Goal: Information Seeking & Learning: Learn about a topic

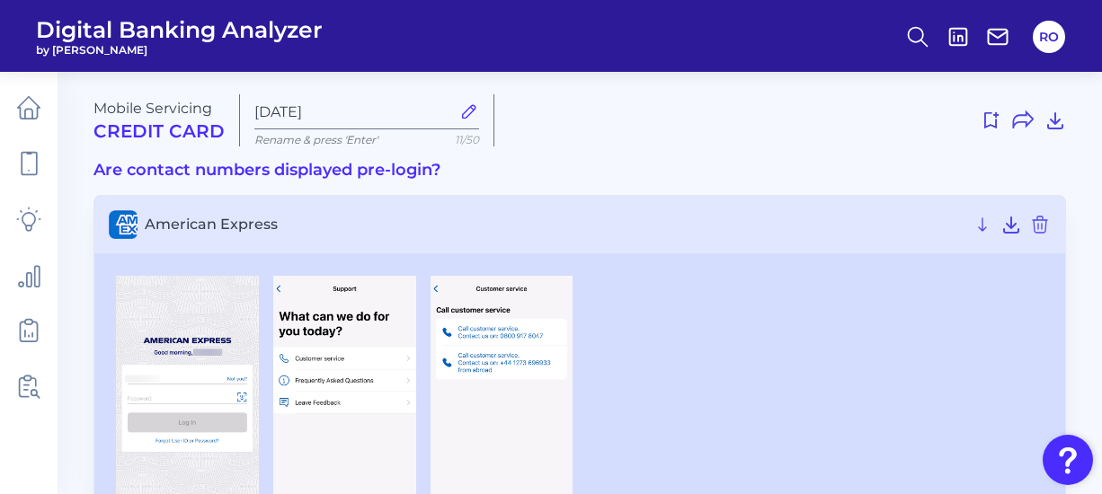
scroll to position [539, 0]
